Goal: Information Seeking & Learning: Get advice/opinions

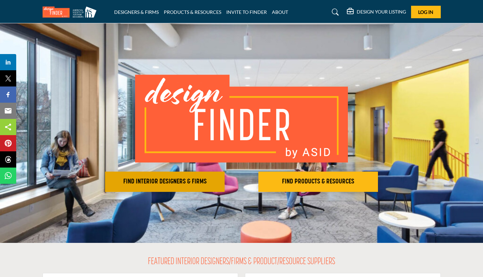
click at [165, 181] on h2 "FIND INTERIOR DESIGNERS & FIRMS" at bounding box center [164, 181] width 115 height 8
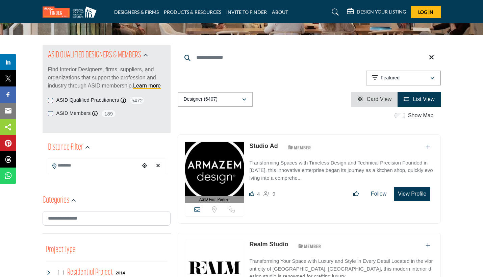
scroll to position [89, 0]
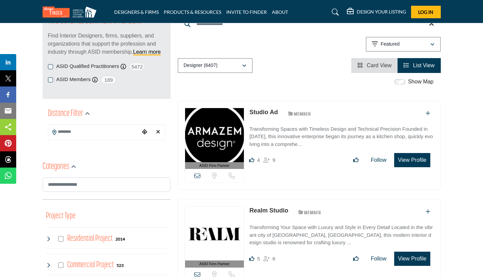
click at [78, 132] on input "Search Location" at bounding box center [93, 131] width 91 height 13
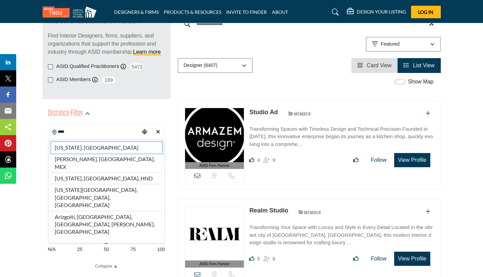
click at [63, 148] on li "[US_STATE], [GEOGRAPHIC_DATA]" at bounding box center [106, 147] width 111 height 11
type input "**********"
type input "***"
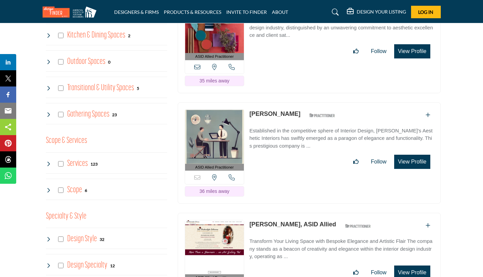
scroll to position [556, 0]
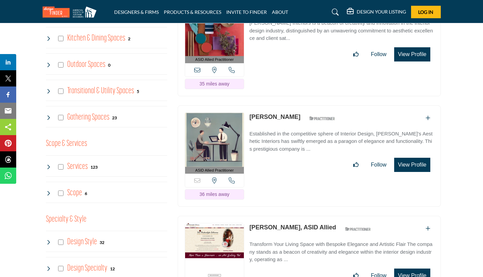
click at [49, 243] on icon at bounding box center [48, 241] width 5 height 5
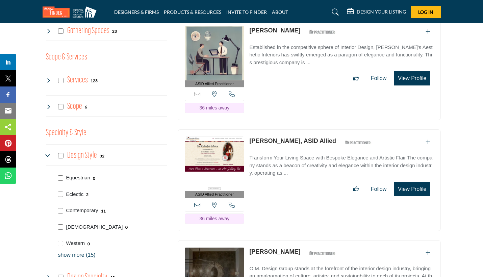
scroll to position [650, 0]
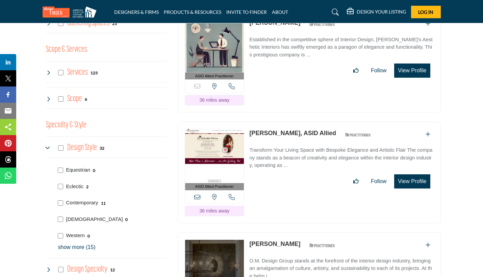
click at [61, 245] on p "show more (15)" at bounding box center [112, 247] width 109 height 8
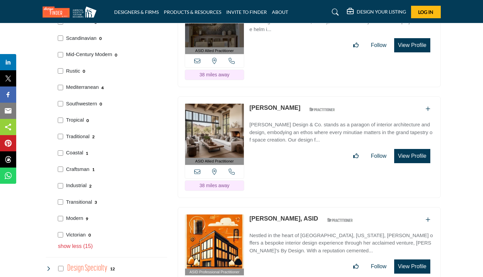
scroll to position [896, 0]
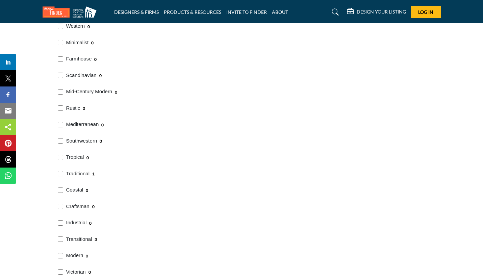
scroll to position [863, 0]
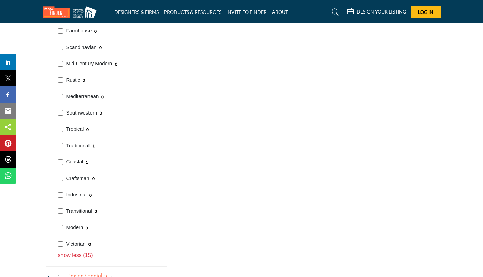
scroll to position [879, 0]
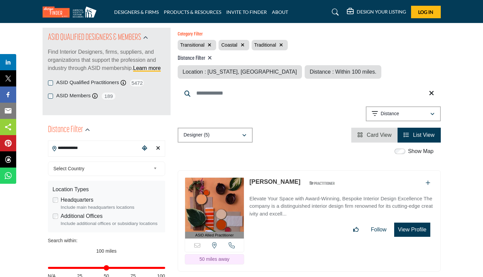
scroll to position [72, 0]
click at [209, 45] on icon "button" at bounding box center [210, 45] width 4 height 5
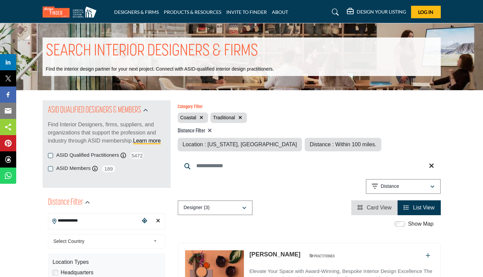
click at [202, 115] on icon "button" at bounding box center [201, 117] width 4 height 5
click at [207, 117] on icon "button" at bounding box center [207, 117] width 4 height 5
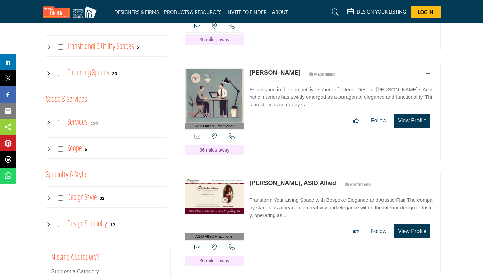
scroll to position [623, 0]
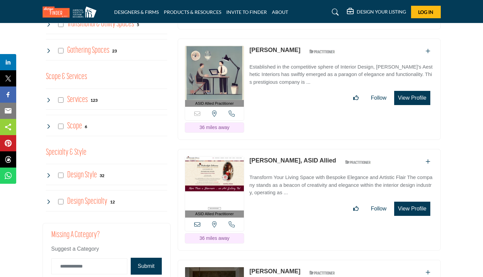
click at [49, 175] on icon at bounding box center [48, 174] width 5 height 5
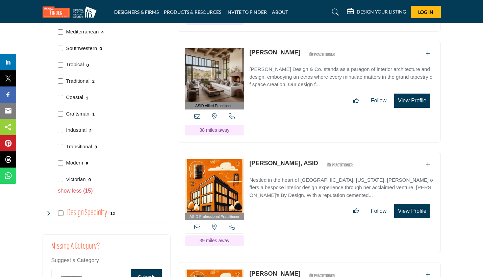
scroll to position [952, 0]
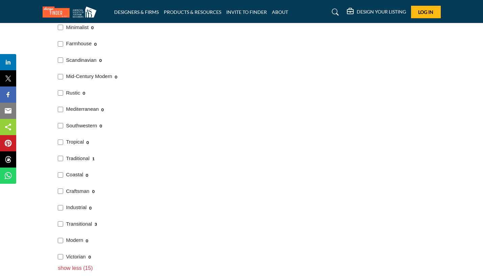
scroll to position [874, 0]
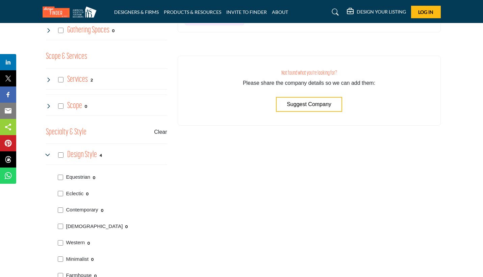
scroll to position [666, 0]
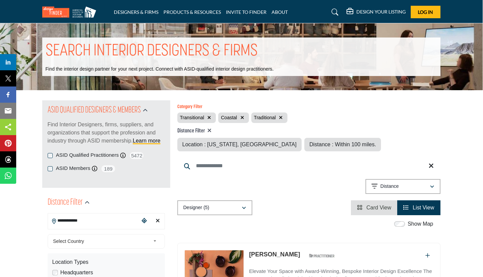
scroll to position [0, 0]
click at [242, 118] on icon "button" at bounding box center [242, 117] width 4 height 5
click at [248, 118] on icon "button" at bounding box center [248, 117] width 4 height 5
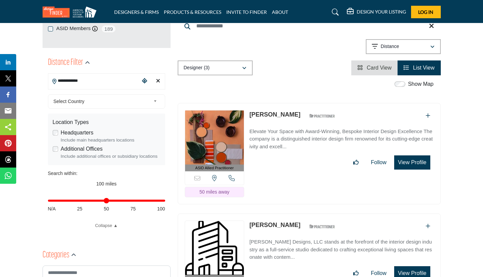
scroll to position [139, 0]
click at [272, 113] on link "Bonnie Mitchell" at bounding box center [274, 114] width 51 height 7
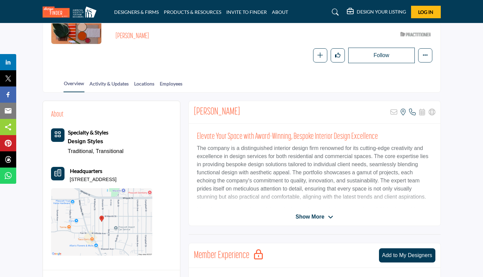
scroll to position [17, 0]
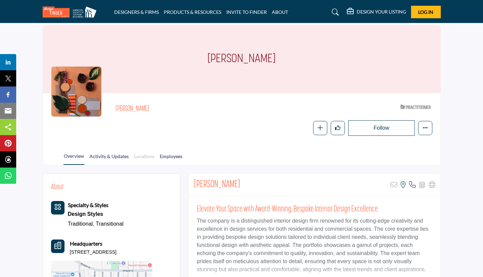
click at [155, 157] on link "Locations" at bounding box center [144, 159] width 21 height 12
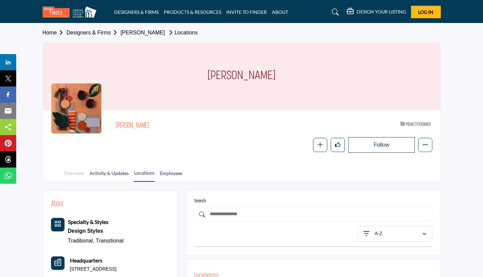
click at [74, 173] on link "Overview" at bounding box center [73, 175] width 21 height 12
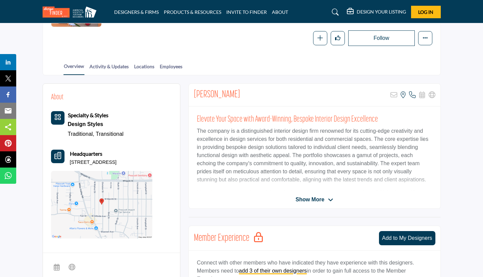
click at [294, 199] on div "Show More" at bounding box center [314, 199] width 251 height 8
click at [314, 197] on span "Show More" at bounding box center [309, 199] width 29 height 8
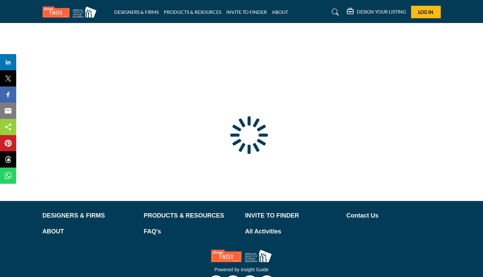
type input "**********"
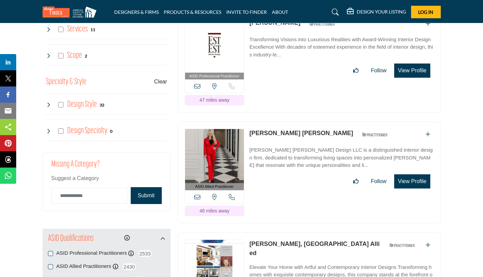
scroll to position [720, 0]
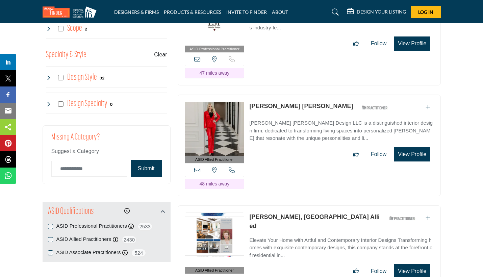
click at [48, 75] on icon at bounding box center [48, 77] width 5 height 5
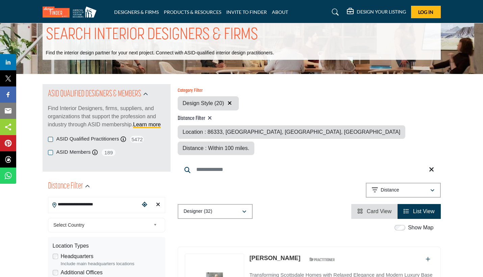
click at [228, 104] on icon "button" at bounding box center [229, 102] width 4 height 5
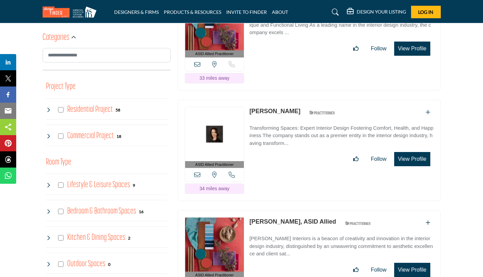
scroll to position [357, 0]
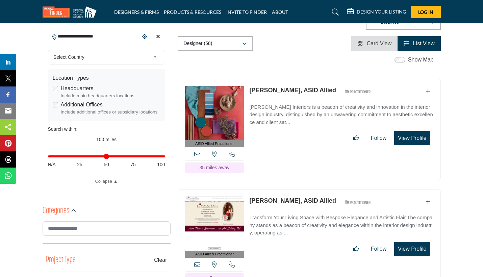
scroll to position [185, 0]
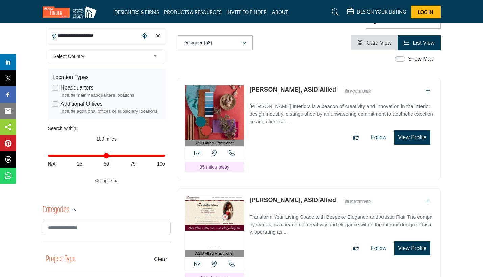
click at [283, 86] on link "Cathy Kominsky, ASID Allied" at bounding box center [292, 89] width 87 height 7
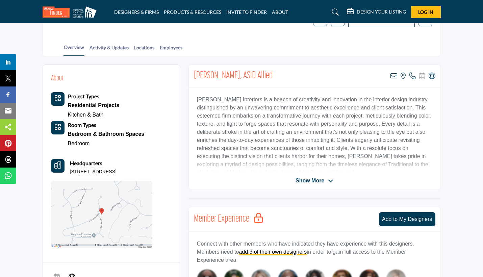
scroll to position [185, 0]
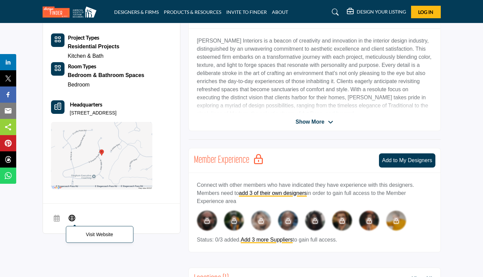
click at [72, 217] on icon at bounding box center [71, 217] width 7 height 8
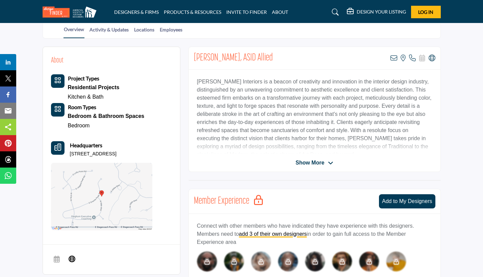
scroll to position [143, 0]
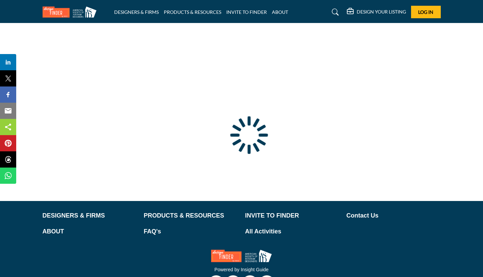
type input "**********"
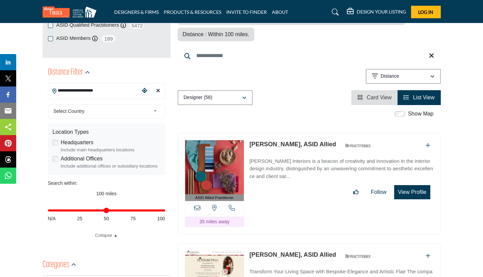
scroll to position [131, 0]
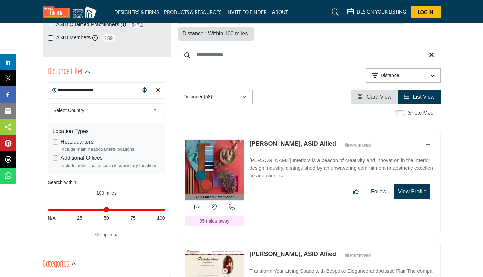
click at [157, 91] on icon "Clear search location" at bounding box center [158, 89] width 4 height 5
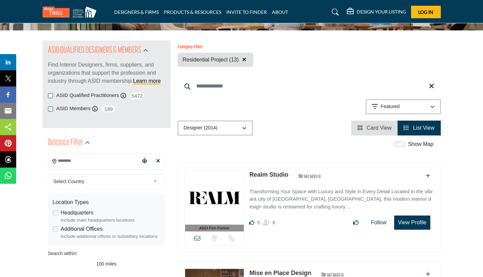
scroll to position [73, 0]
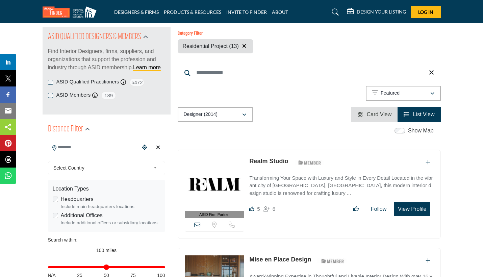
click at [244, 46] on icon "button" at bounding box center [244, 45] width 4 height 5
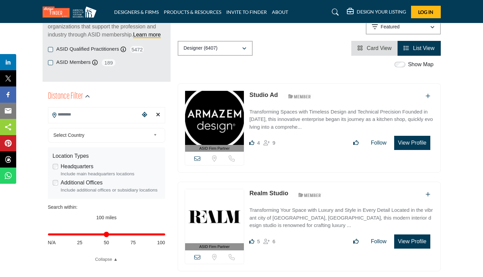
scroll to position [106, 0]
click at [73, 114] on input "Search Location" at bounding box center [93, 114] width 91 height 13
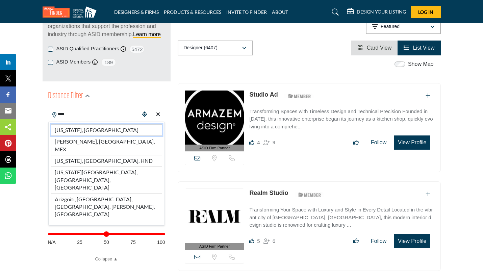
click at [77, 128] on li "[US_STATE], [GEOGRAPHIC_DATA]" at bounding box center [106, 129] width 111 height 11
type input "**********"
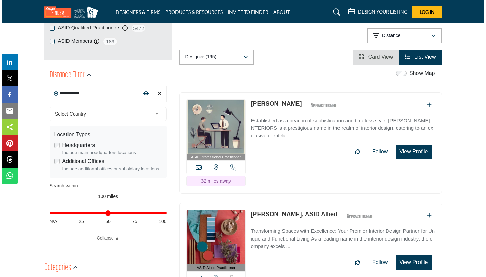
scroll to position [129, 0]
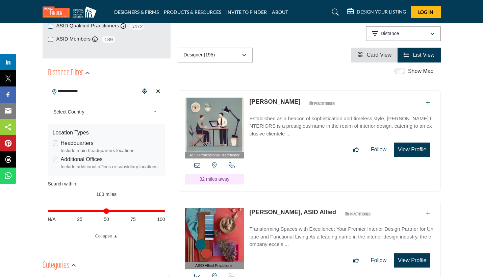
click at [407, 151] on button "View Profile" at bounding box center [412, 149] width 36 height 14
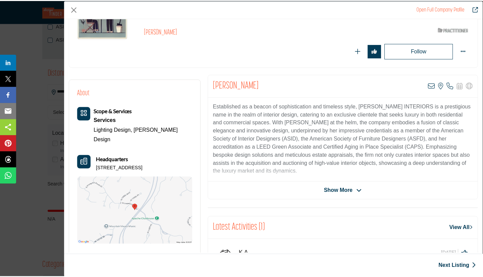
scroll to position [33, 0]
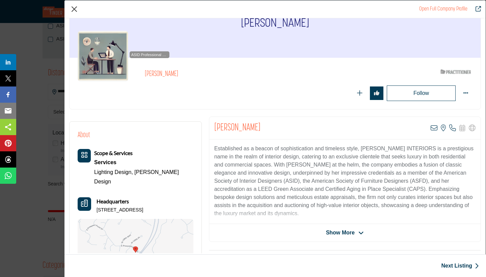
click at [77, 10] on button "Close" at bounding box center [74, 9] width 10 height 10
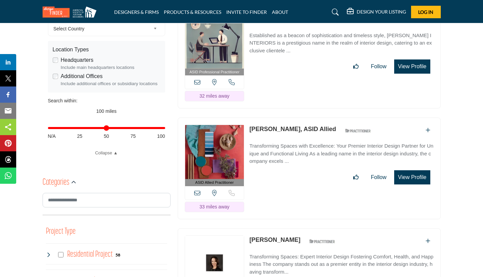
scroll to position [213, 0]
click at [271, 127] on link "[PERSON_NAME], ASID Allied" at bounding box center [292, 128] width 87 height 7
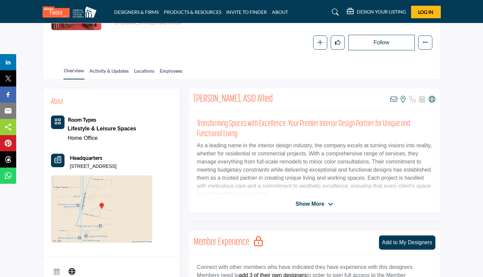
scroll to position [138, 0]
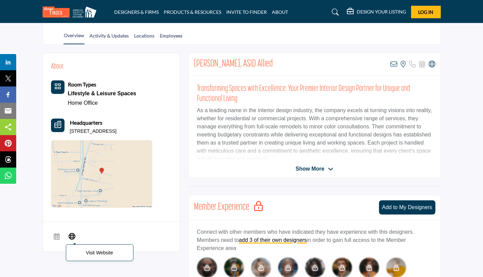
click at [72, 232] on icon at bounding box center [71, 235] width 7 height 8
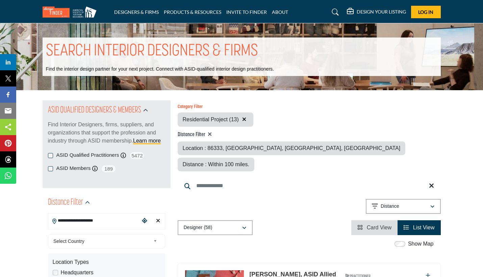
click at [243, 118] on icon "button" at bounding box center [244, 118] width 4 height 5
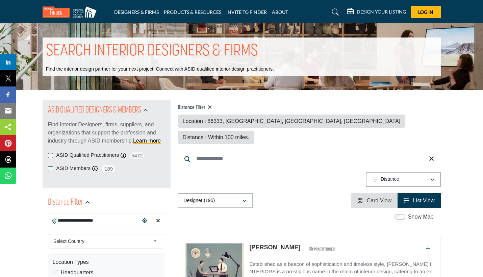
scroll to position [25, 0]
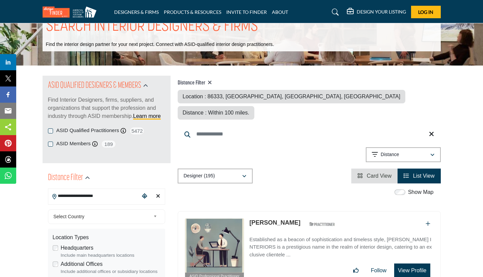
click at [115, 196] on input "**********" at bounding box center [93, 195] width 91 height 13
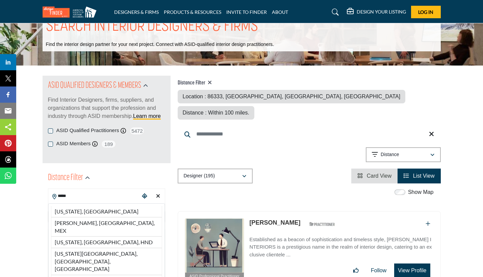
drag, startPoint x: 115, startPoint y: 196, endPoint x: 80, endPoint y: 213, distance: 39.2
click at [80, 213] on span "Select Country" at bounding box center [101, 216] width 97 height 8
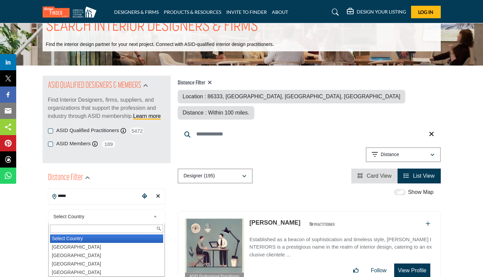
click at [90, 190] on input "*****" at bounding box center [93, 195] width 91 height 13
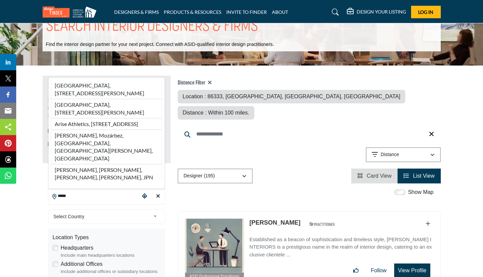
click at [86, 195] on input "*****" at bounding box center [93, 195] width 91 height 13
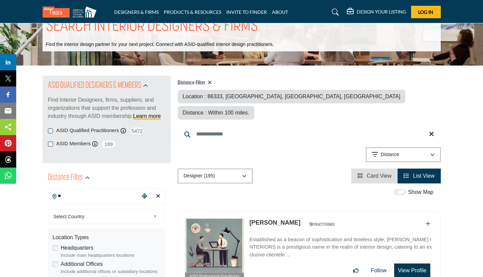
type input "*"
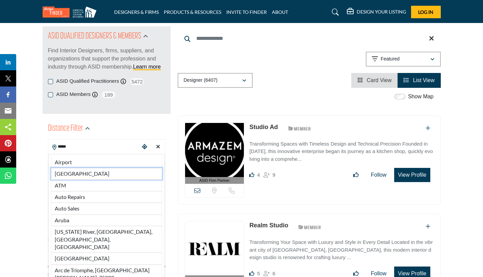
scroll to position [76, 0]
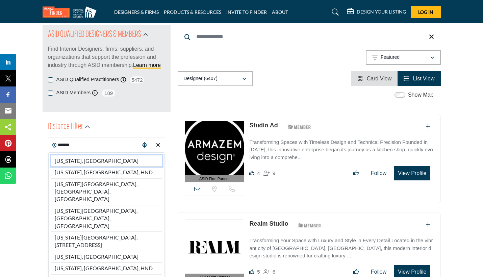
click at [99, 161] on li "[US_STATE], [GEOGRAPHIC_DATA]" at bounding box center [106, 160] width 111 height 11
type input "**********"
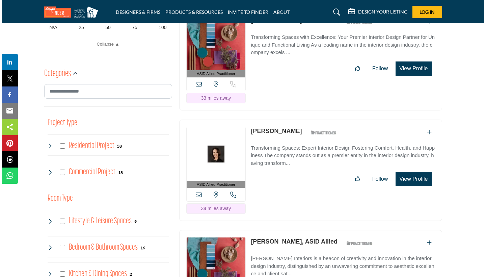
scroll to position [346, 0]
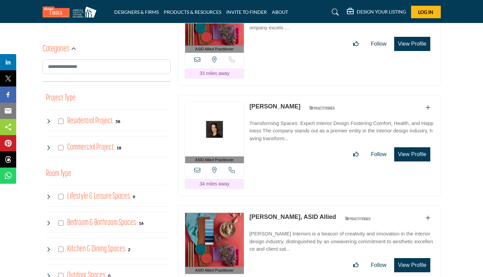
click at [413, 154] on button "View Profile" at bounding box center [412, 154] width 36 height 14
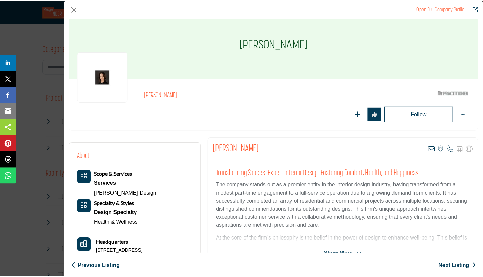
scroll to position [15, 0]
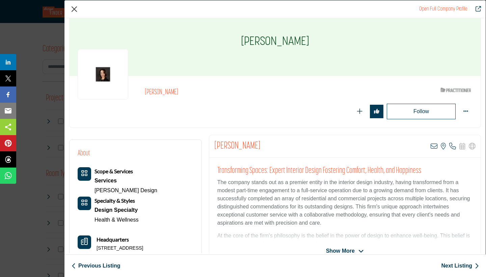
click at [77, 7] on button "Close" at bounding box center [74, 9] width 10 height 10
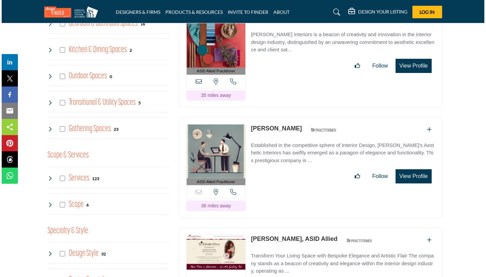
scroll to position [550, 0]
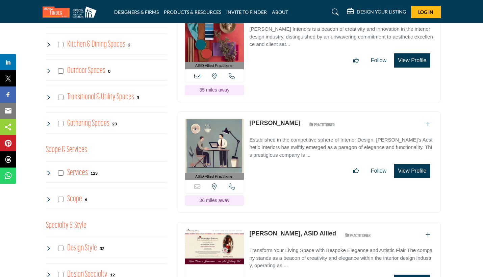
click at [417, 168] on button "View Profile" at bounding box center [412, 171] width 36 height 14
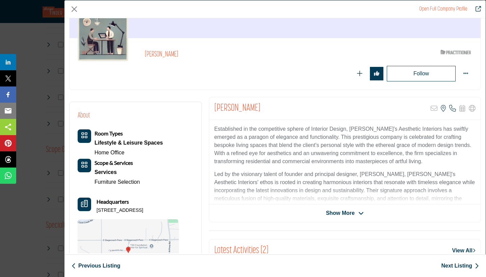
scroll to position [74, 0]
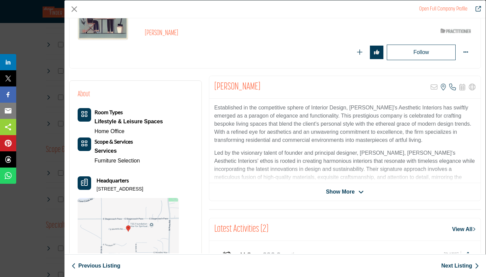
click at [342, 190] on span "Show More" at bounding box center [340, 192] width 29 height 8
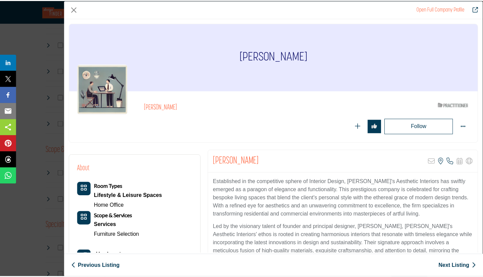
scroll to position [0, 0]
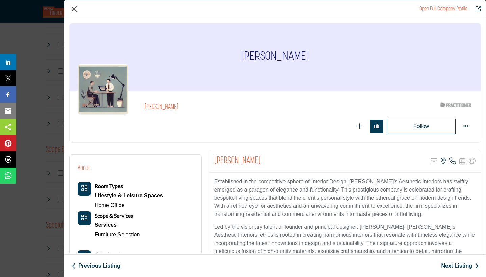
click at [73, 6] on button "Close" at bounding box center [74, 9] width 10 height 10
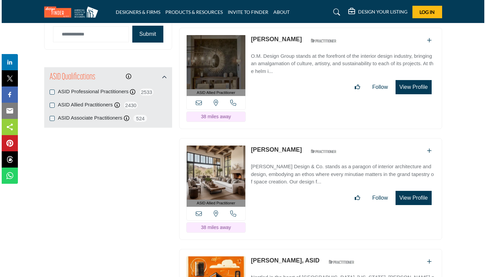
scroll to position [855, 0]
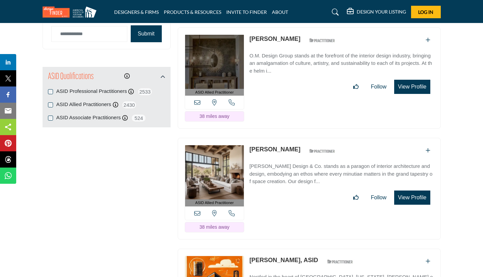
click at [409, 194] on button "View Profile" at bounding box center [412, 197] width 36 height 14
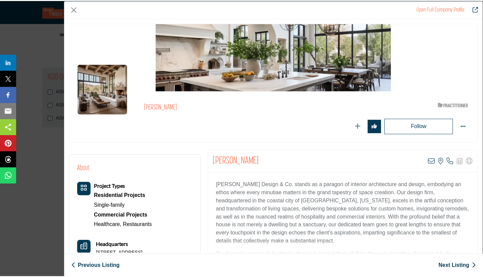
scroll to position [0, 0]
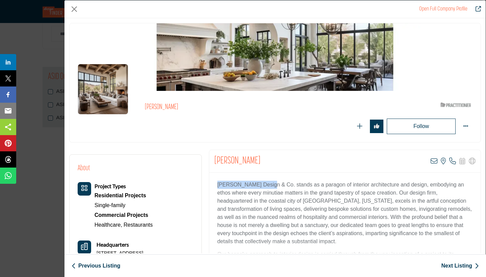
drag, startPoint x: 267, startPoint y: 184, endPoint x: 216, endPoint y: 183, distance: 51.3
click at [215, 183] on div "[PERSON_NAME] Design & Co. stands as a paragon of interior architecture and des…" at bounding box center [344, 214] width 271 height 84
copy p "[PERSON_NAME] Design & Co"
click at [77, 9] on button "Close" at bounding box center [74, 9] width 10 height 10
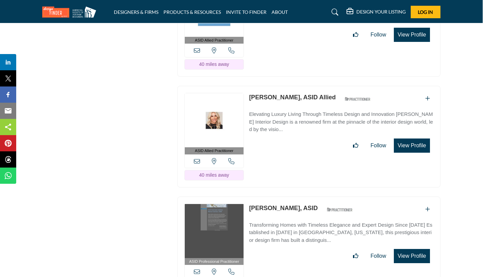
scroll to position [1374, 0]
